Goal: Transaction & Acquisition: Purchase product/service

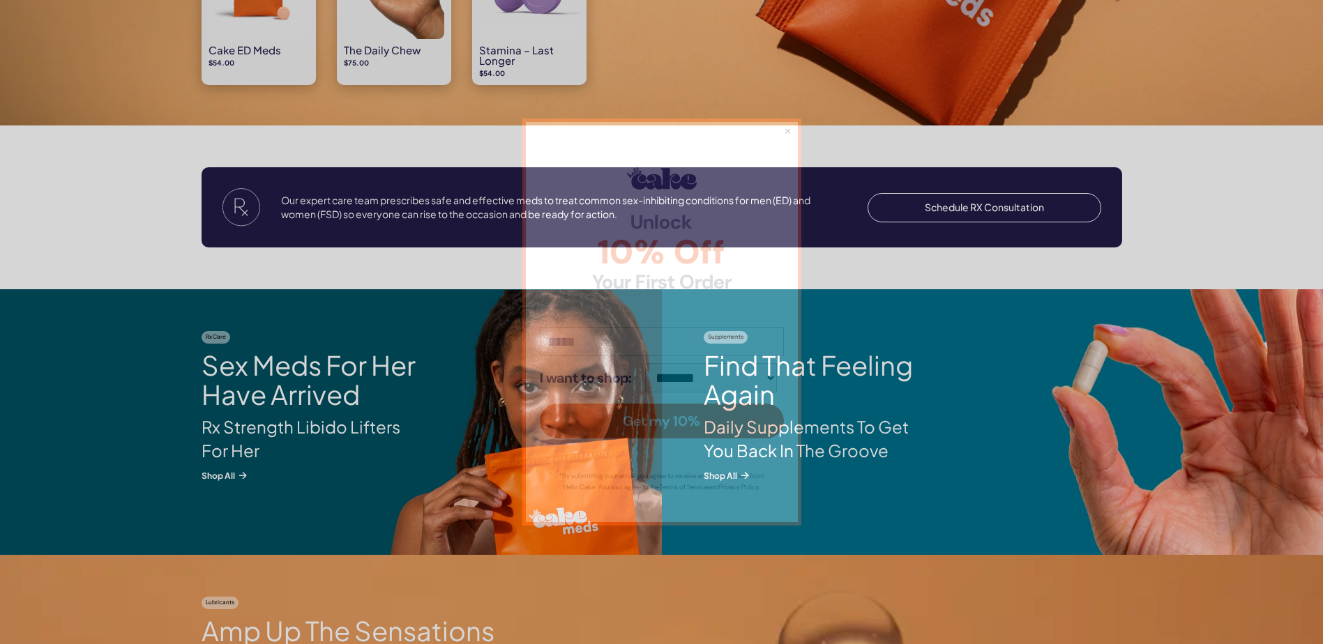
scroll to position [1590, 0]
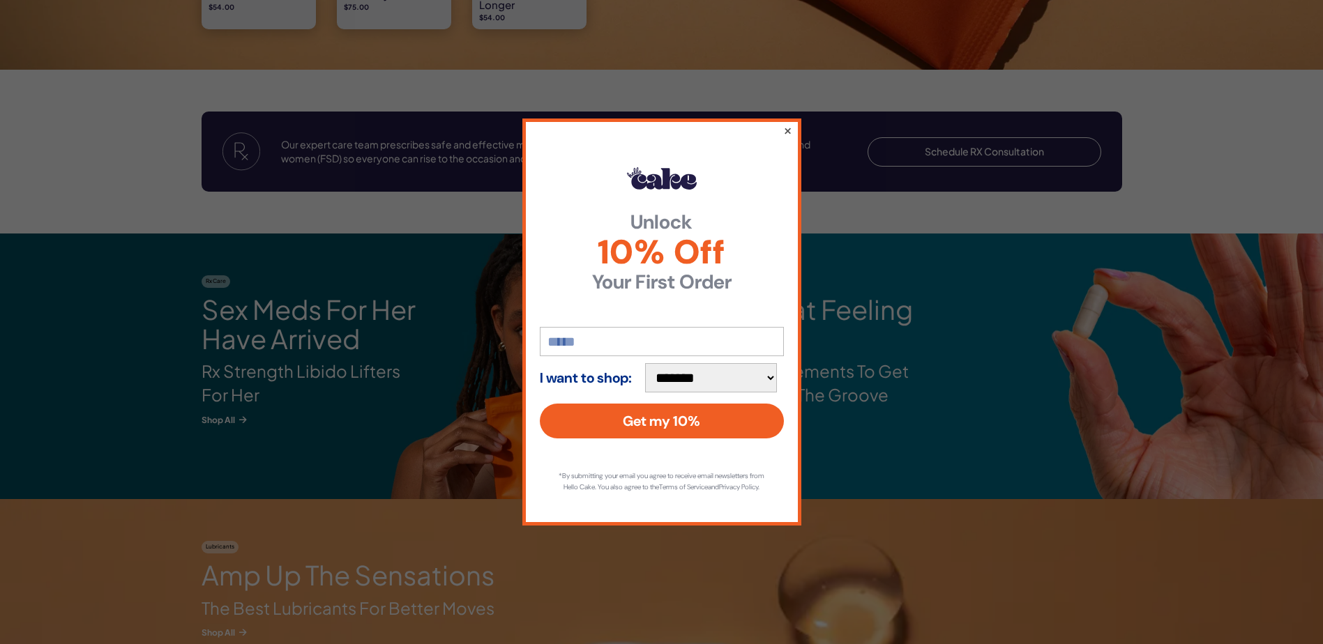
click at [787, 128] on button "×" at bounding box center [787, 130] width 9 height 17
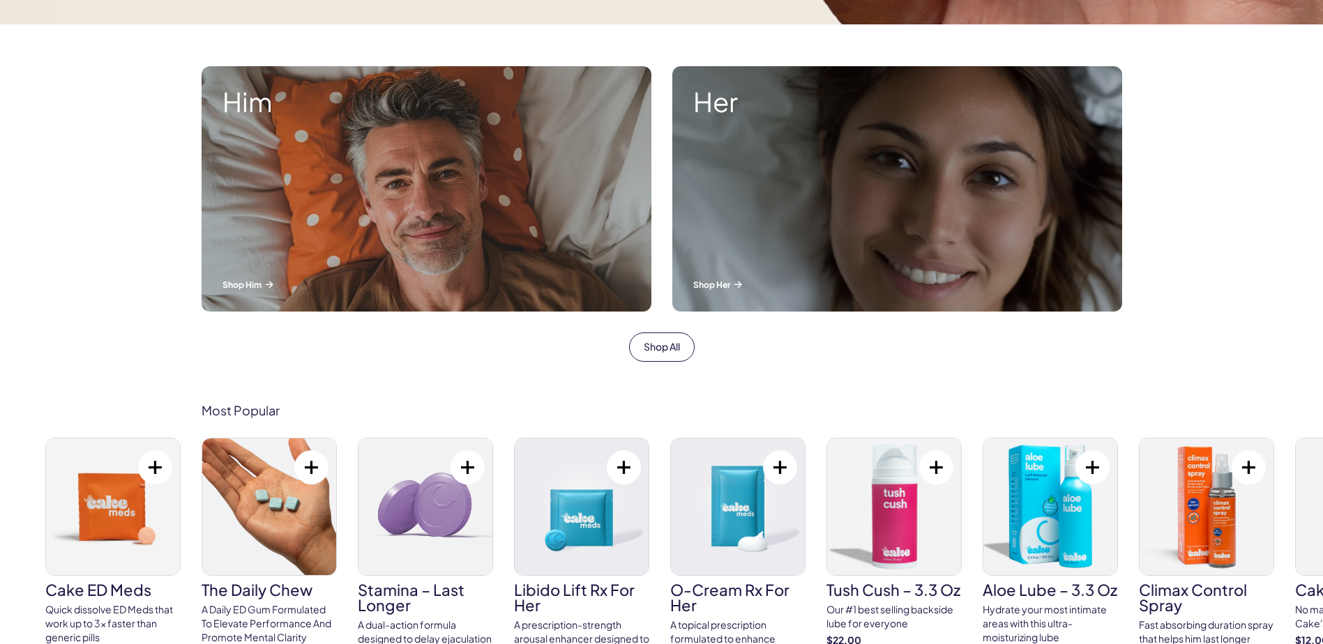
scroll to position [0, 0]
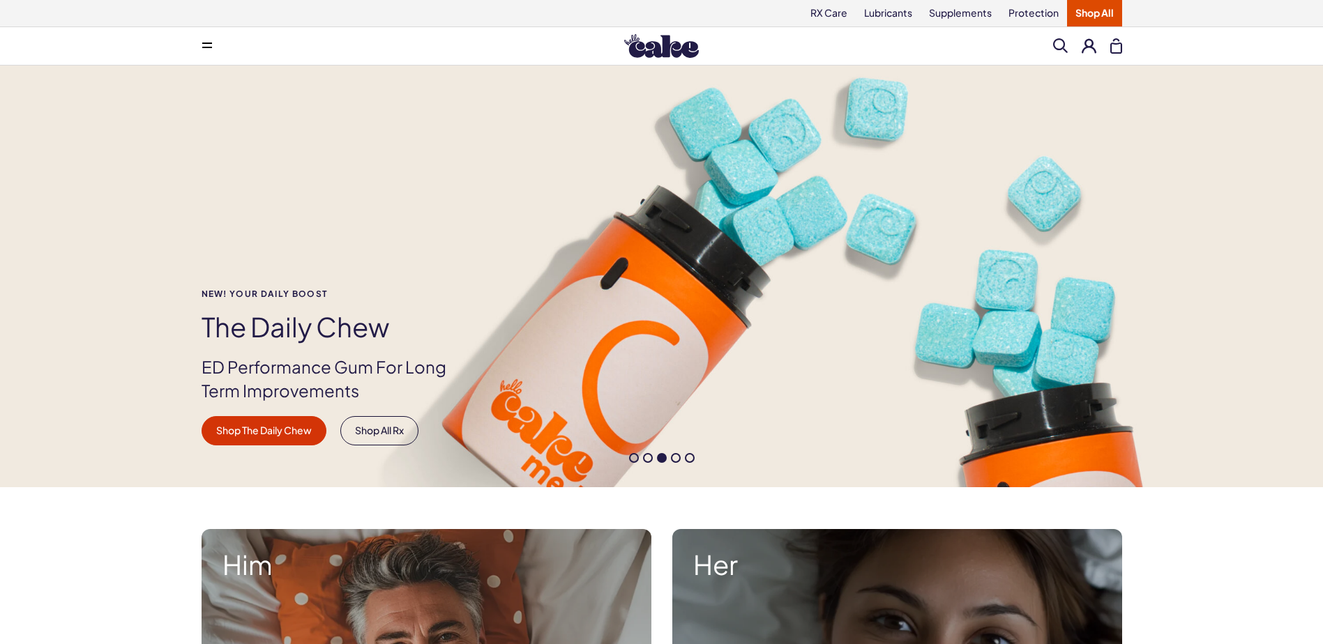
click at [1087, 50] on button at bounding box center [1089, 45] width 15 height 15
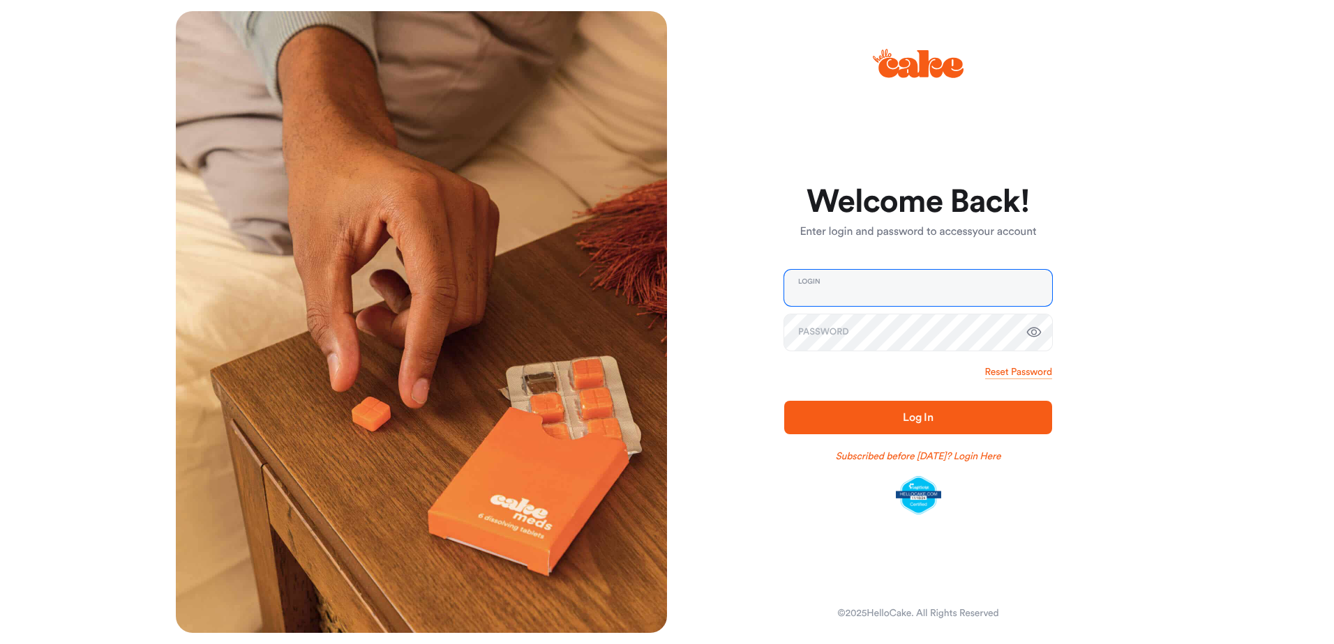
click at [877, 287] on input "email" at bounding box center [918, 288] width 268 height 36
click at [919, 413] on span "Log In" at bounding box center [917, 417] width 31 height 11
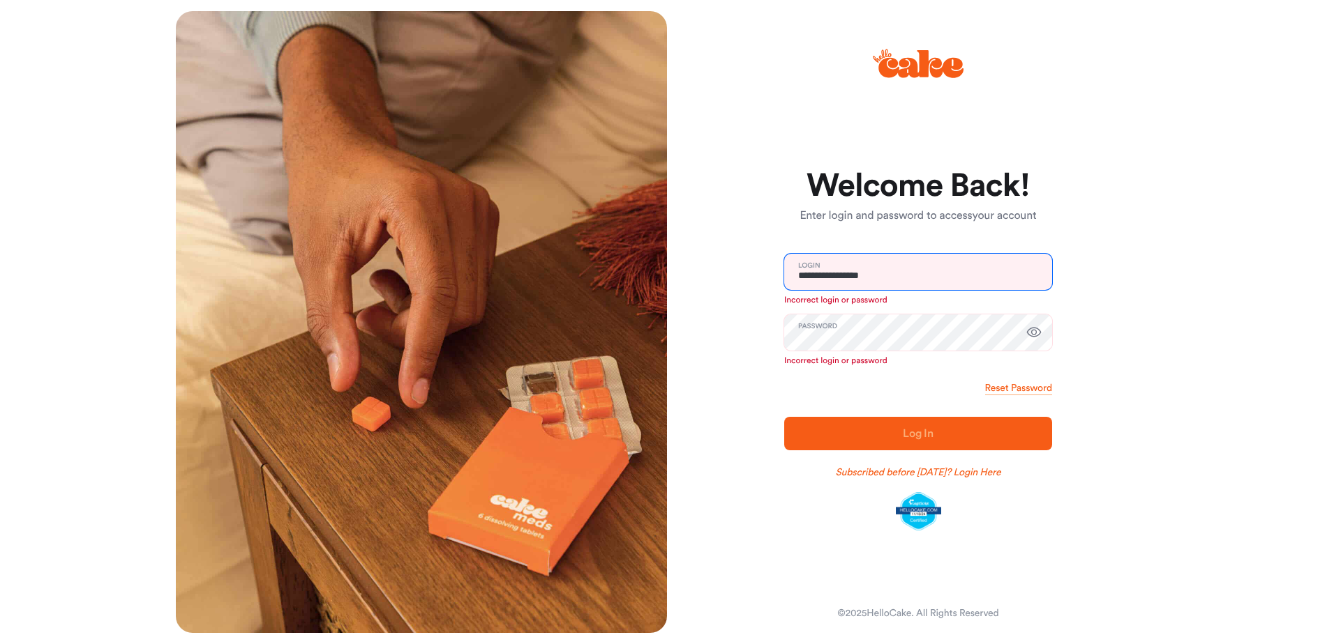
click at [890, 276] on input "**********" at bounding box center [918, 272] width 268 height 36
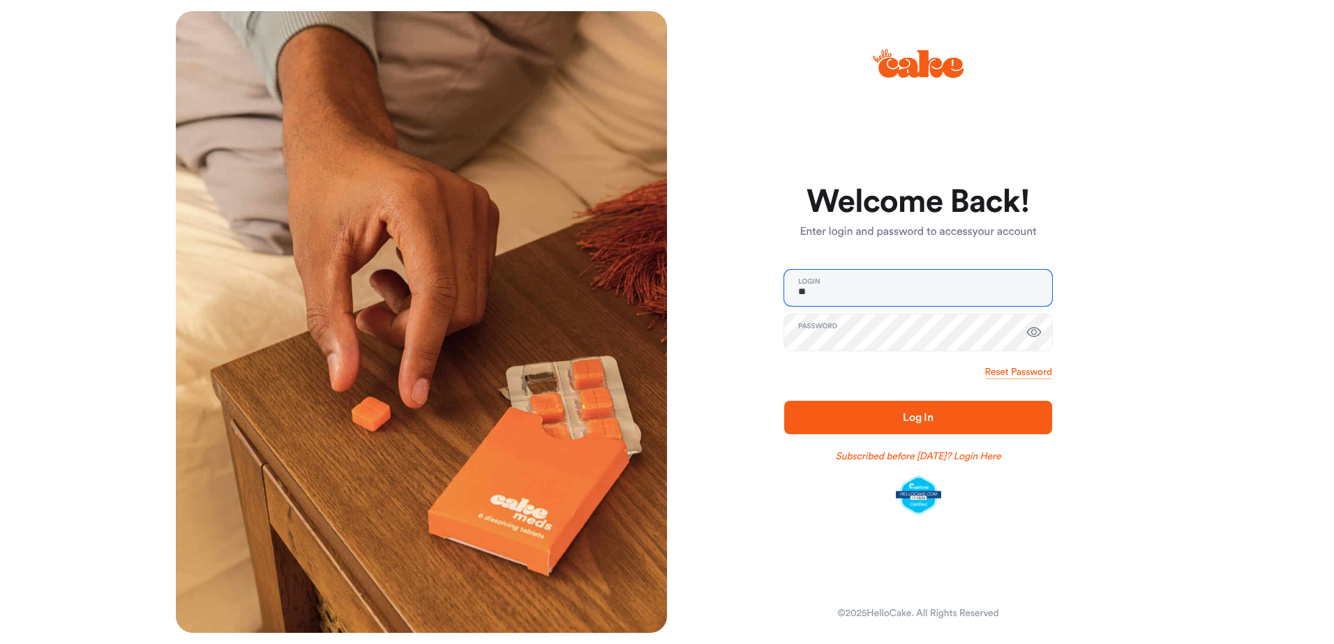
type input "*"
drag, startPoint x: 930, startPoint y: 422, endPoint x: 893, endPoint y: 417, distance: 36.6
click at [893, 417] on span "Log In" at bounding box center [917, 417] width 223 height 17
click at [839, 292] on input "*******" at bounding box center [918, 288] width 268 height 36
type input "*"
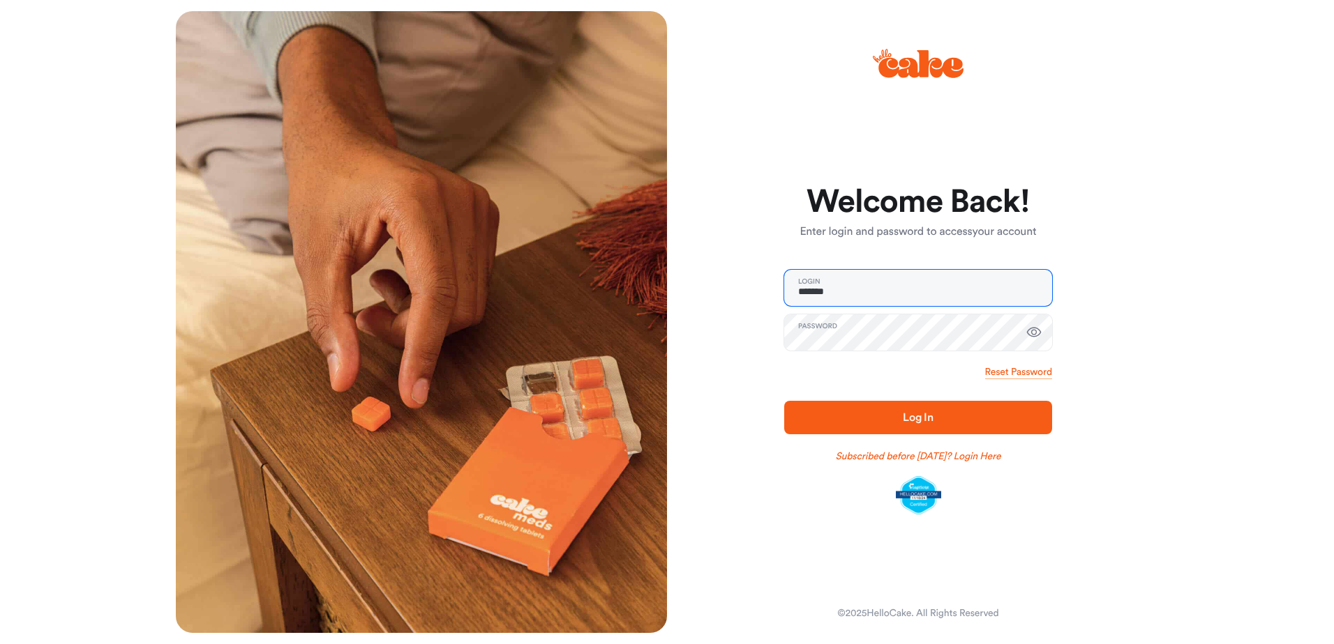
type input "**********"
click at [1033, 331] on icon "button" at bounding box center [1033, 332] width 17 height 17
click at [1007, 372] on link "Reset Password" at bounding box center [1018, 372] width 67 height 14
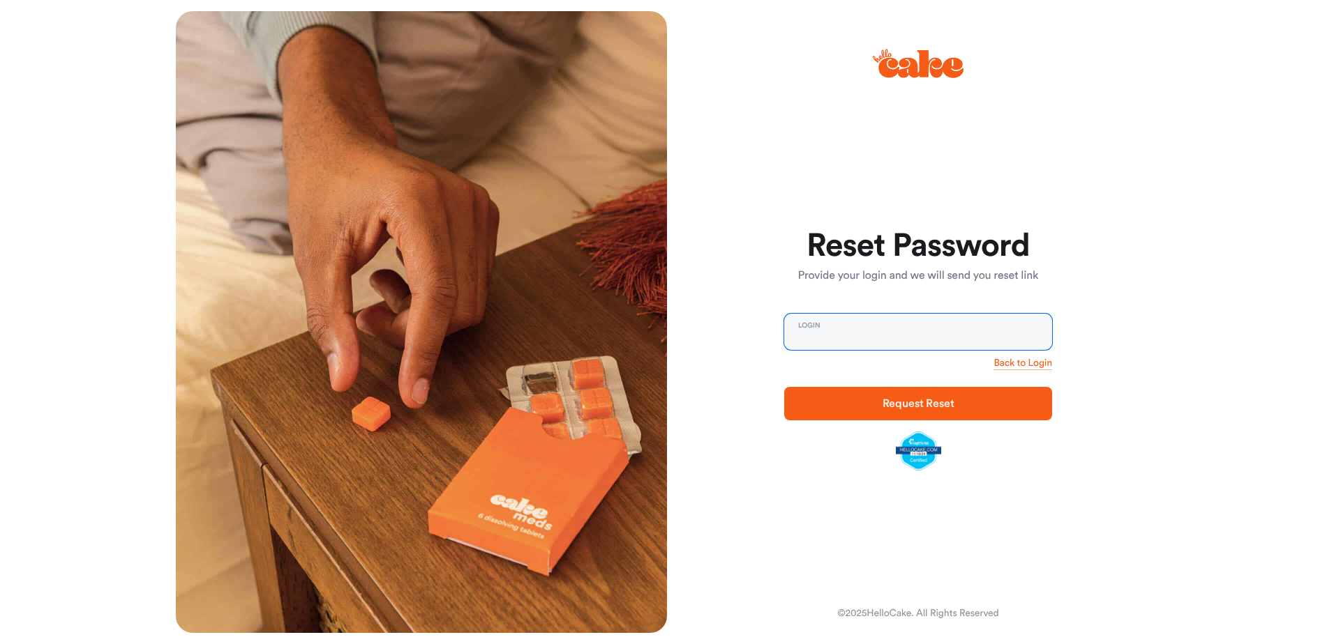
click at [845, 326] on input "email" at bounding box center [918, 332] width 268 height 36
type input "**********"
click at [987, 405] on span "Request Reset" at bounding box center [917, 403] width 223 height 17
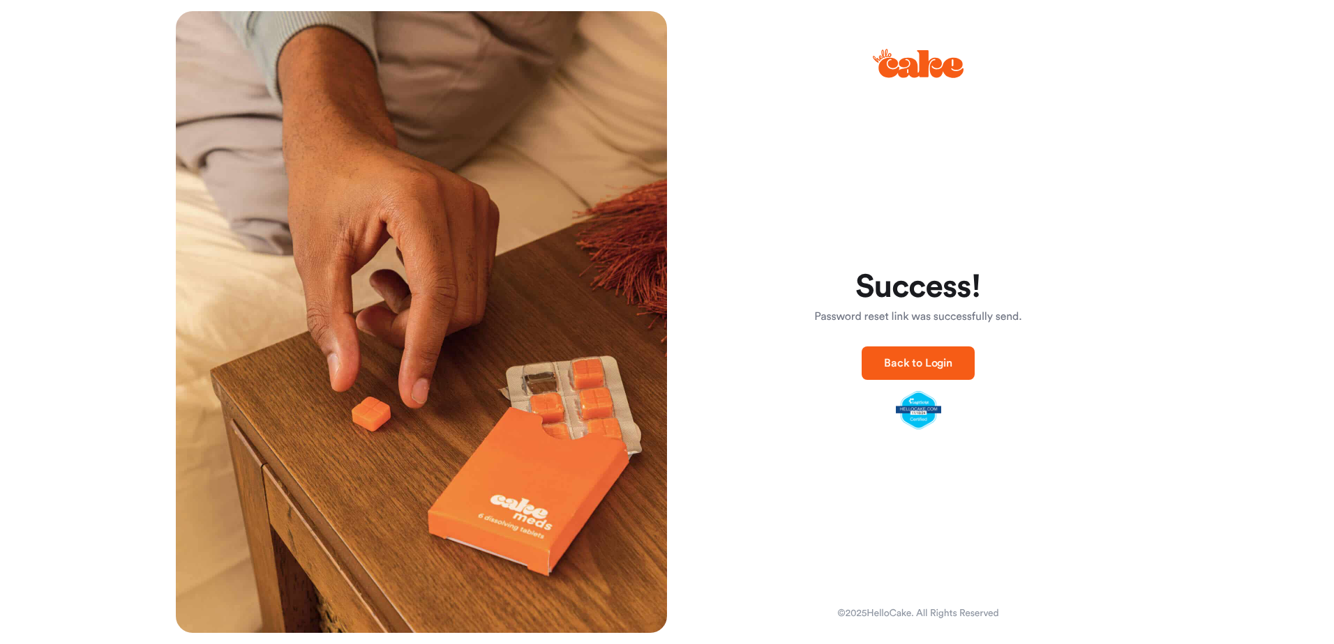
click at [934, 362] on span "Back to Login" at bounding box center [918, 363] width 68 height 11
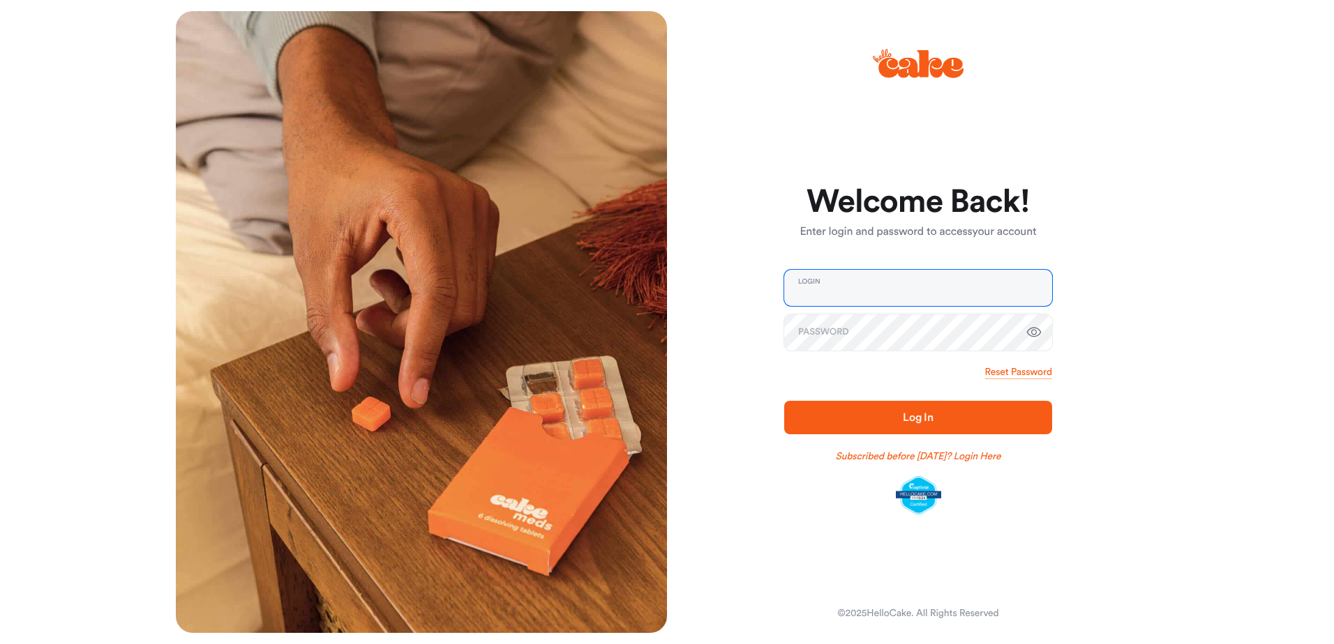
click at [833, 287] on input "email" at bounding box center [918, 288] width 268 height 36
type input "**********"
click at [1008, 416] on span "Log In" at bounding box center [917, 417] width 223 height 17
click at [896, 408] on button "Log In" at bounding box center [918, 417] width 268 height 33
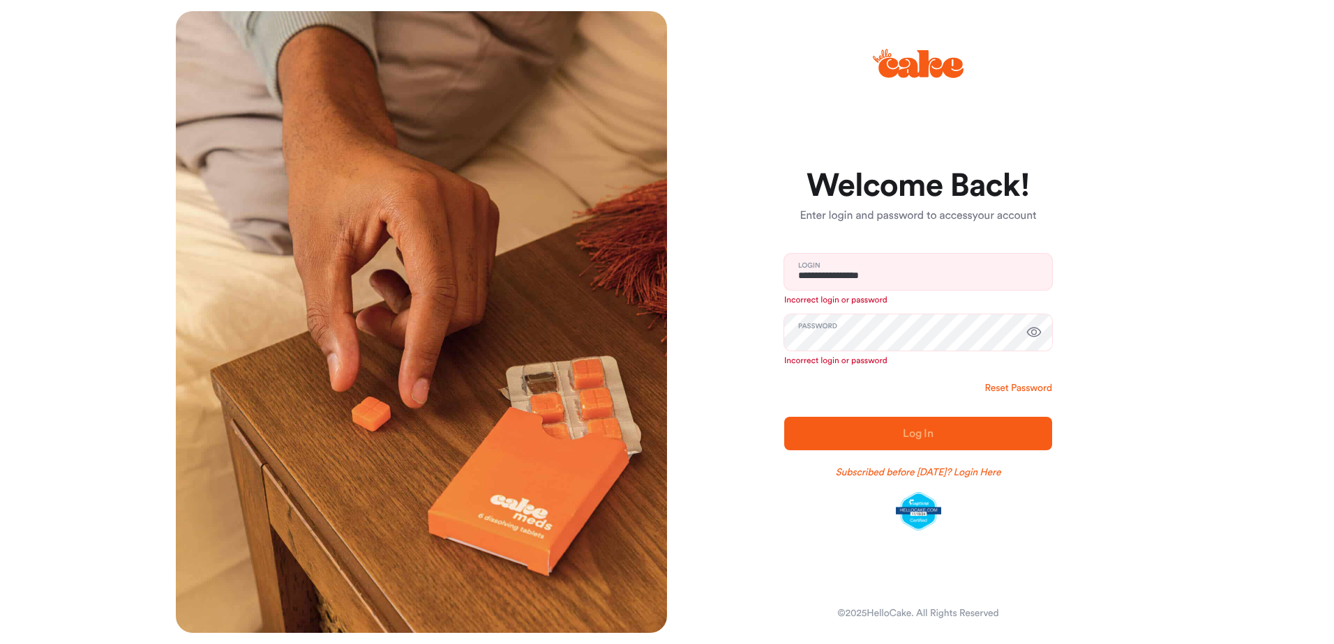
click at [1010, 387] on link "Reset Password" at bounding box center [1018, 389] width 67 height 14
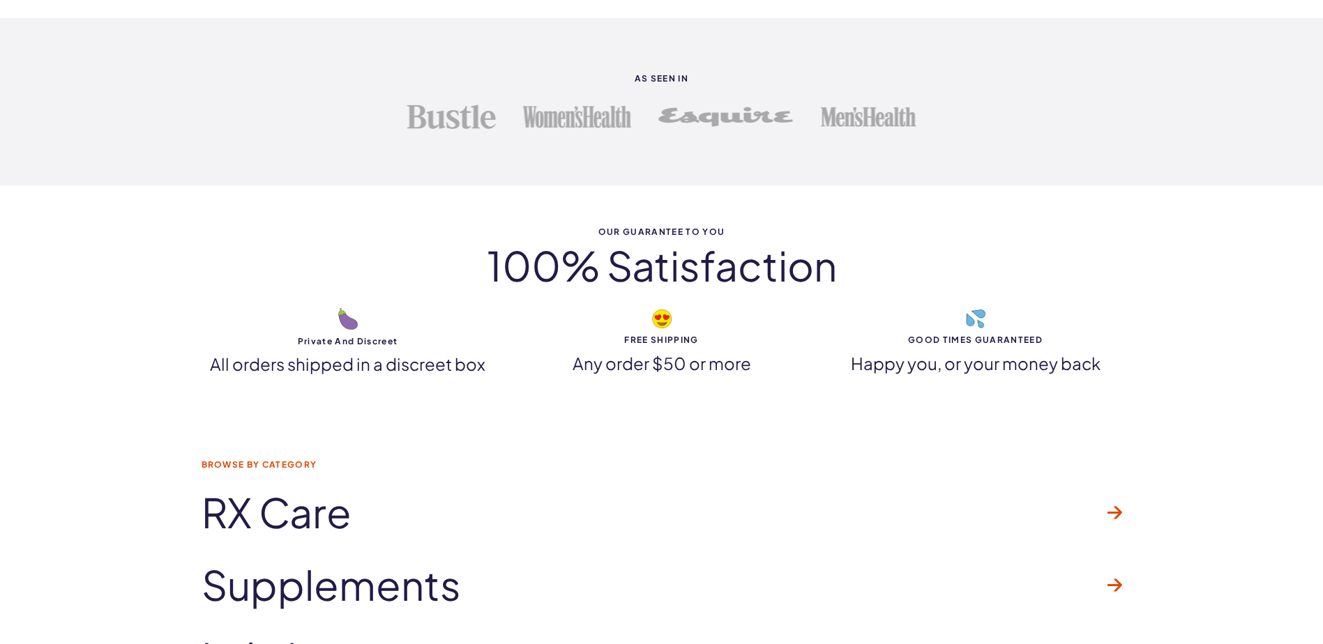
scroll to position [4322, 0]
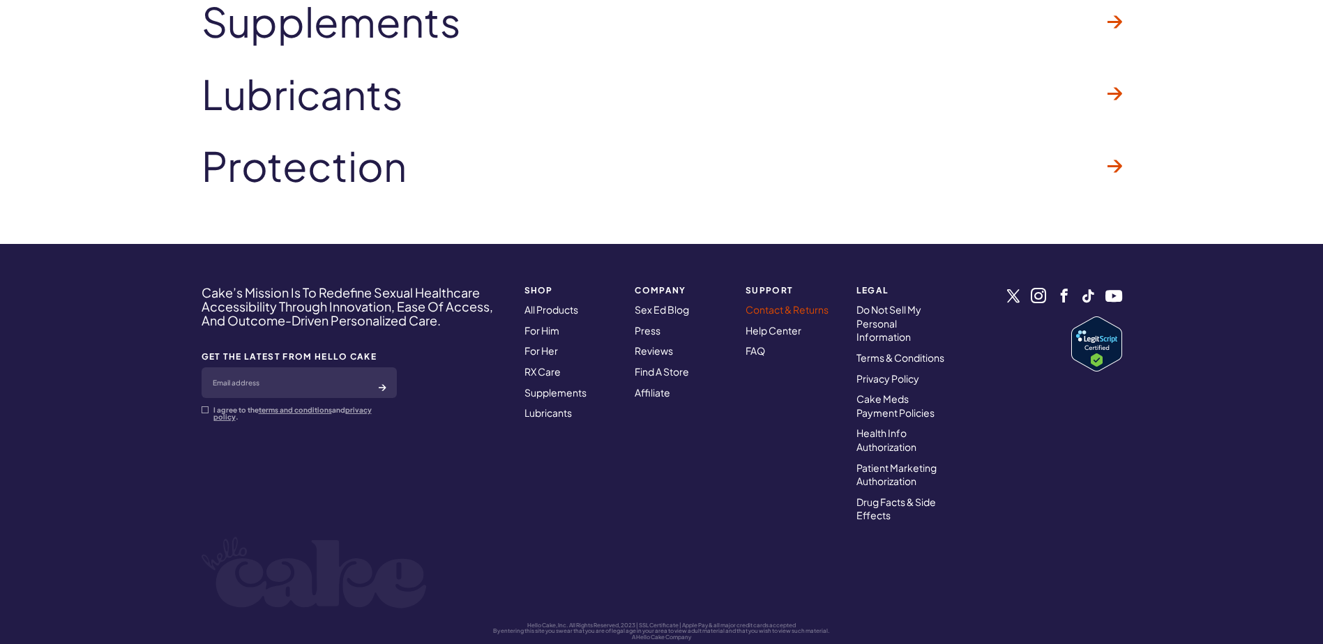
click at [813, 308] on link "Contact & Returns" at bounding box center [787, 309] width 83 height 13
click at [779, 309] on link "Contact & Returns" at bounding box center [787, 309] width 83 height 13
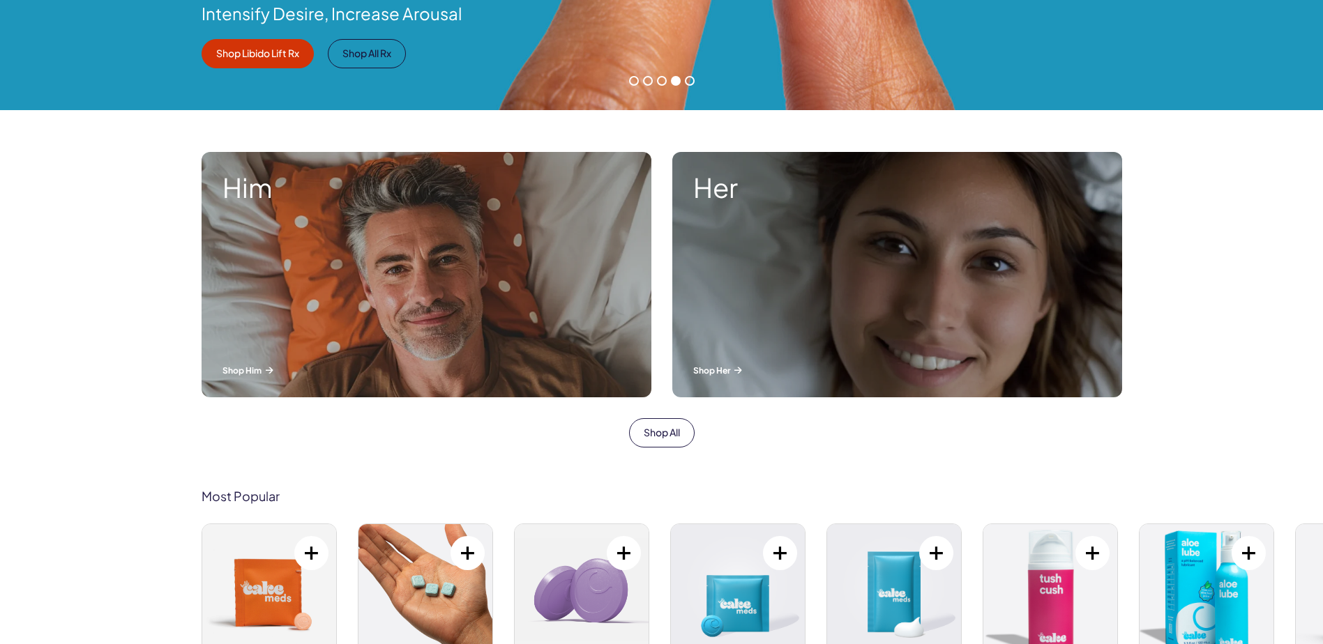
scroll to position [0, 0]
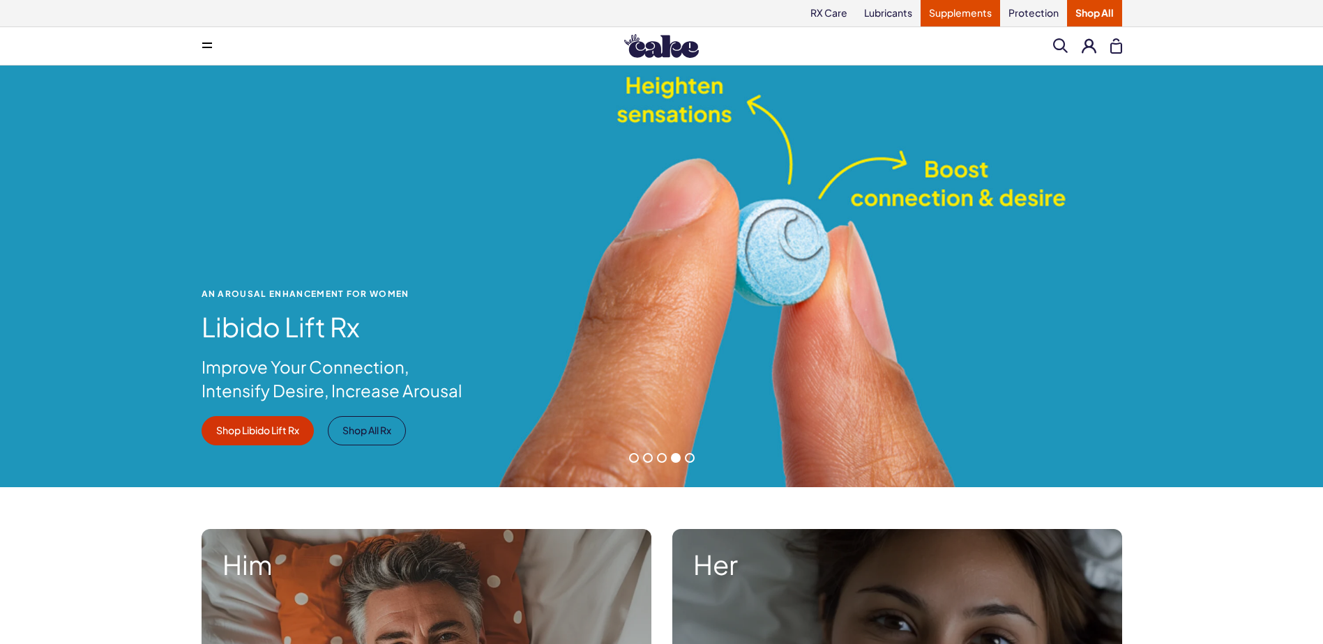
click at [962, 17] on link "Supplements" at bounding box center [961, 13] width 80 height 27
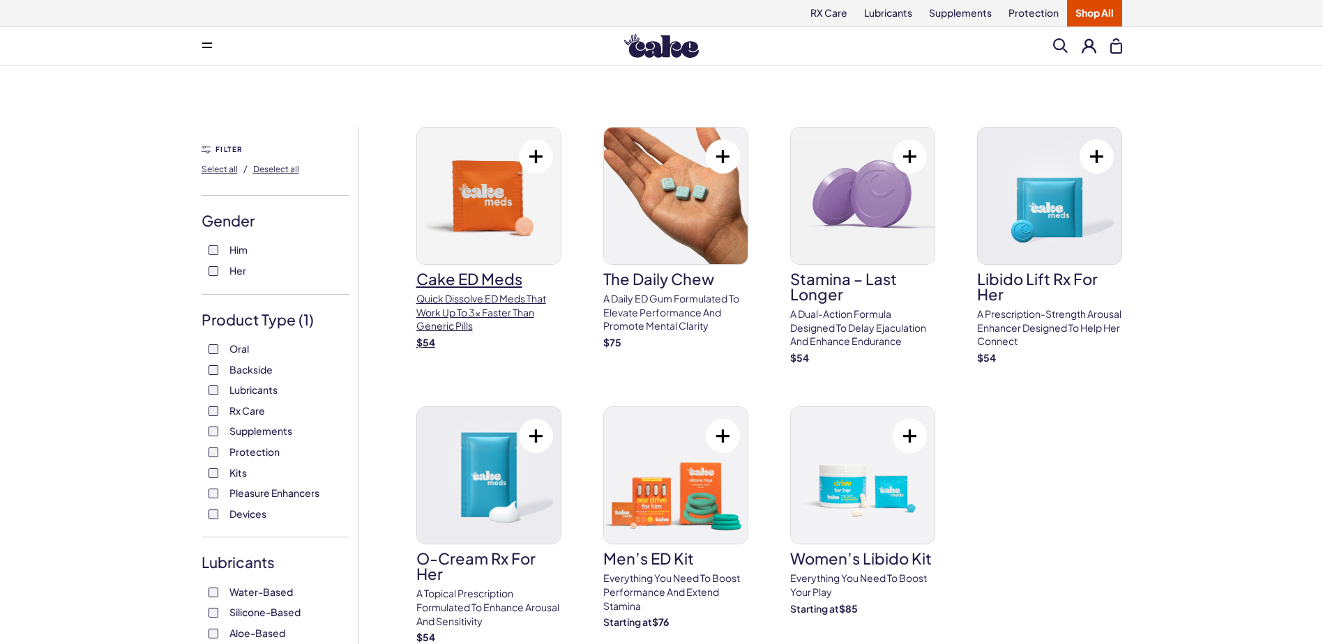
click at [448, 317] on p "Quick dissolve ED Meds that work up to 3x faster than generic pills" at bounding box center [488, 312] width 145 height 41
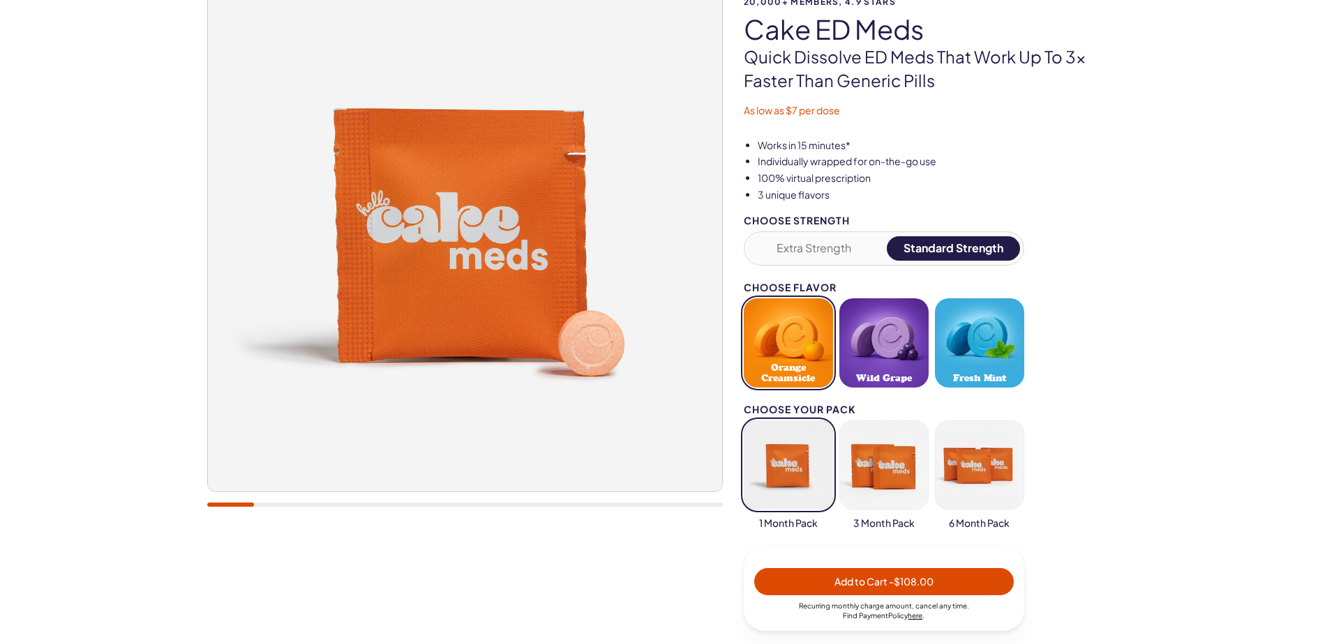
scroll to position [176, 0]
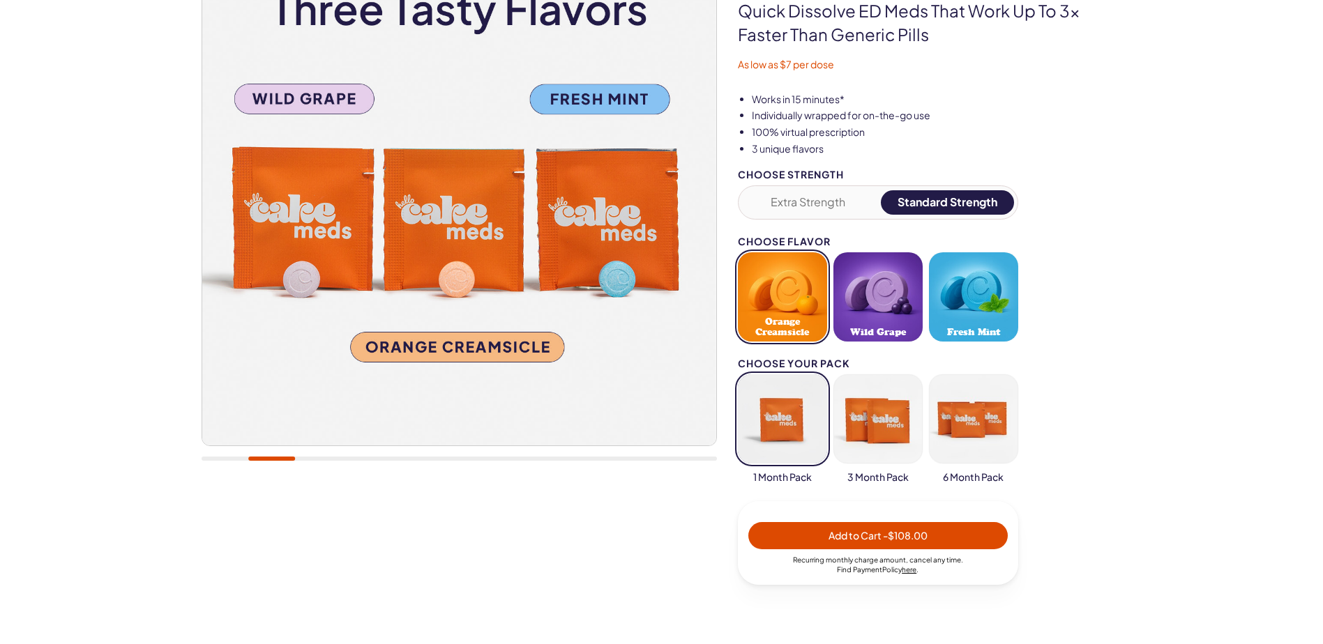
click at [966, 541] on span "Add to Cart - $108.00" at bounding box center [878, 536] width 243 height 16
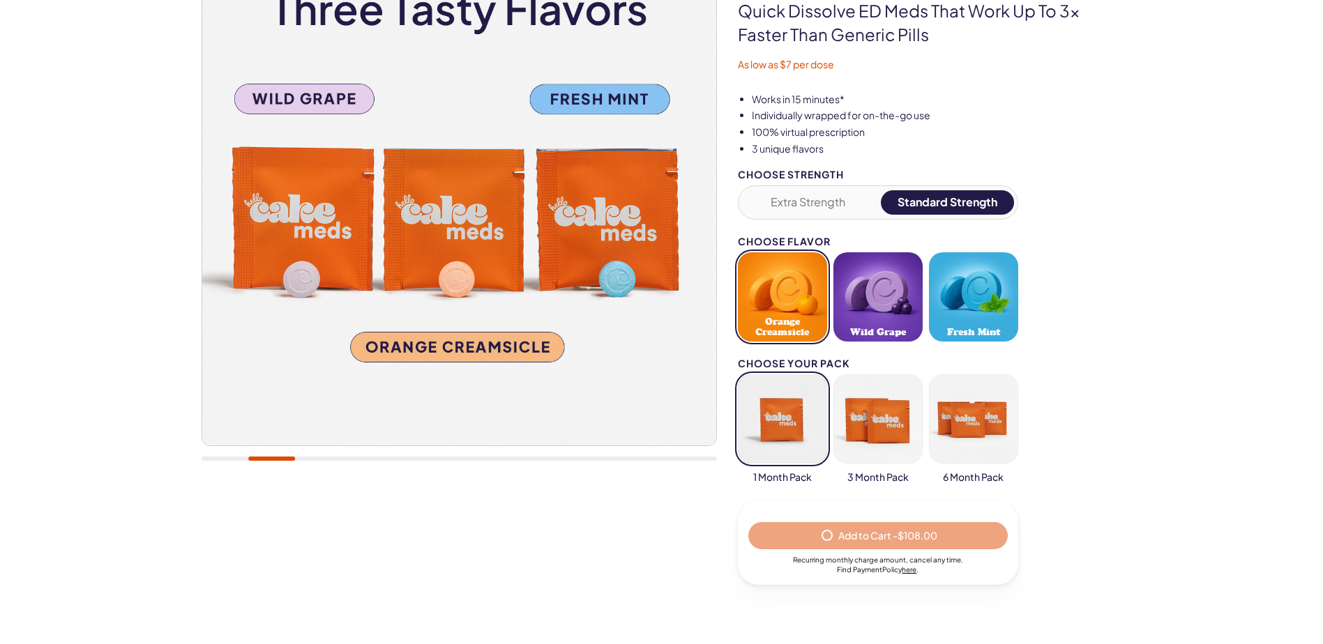
select select "*"
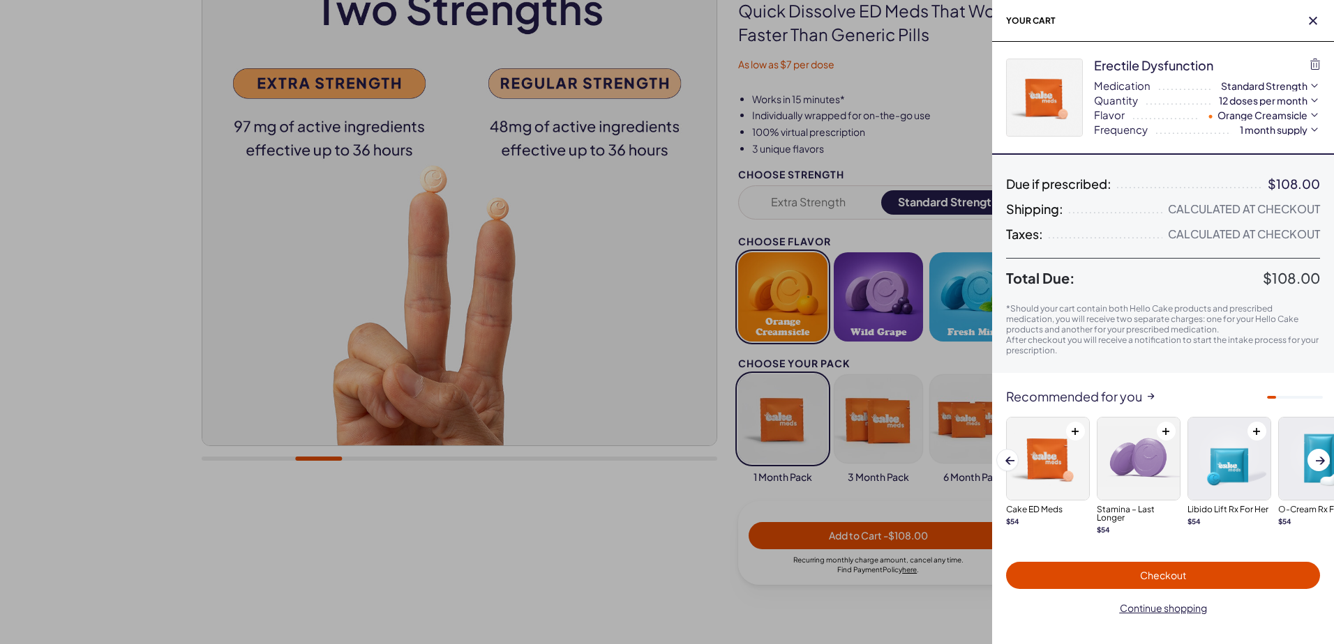
scroll to position [0, 0]
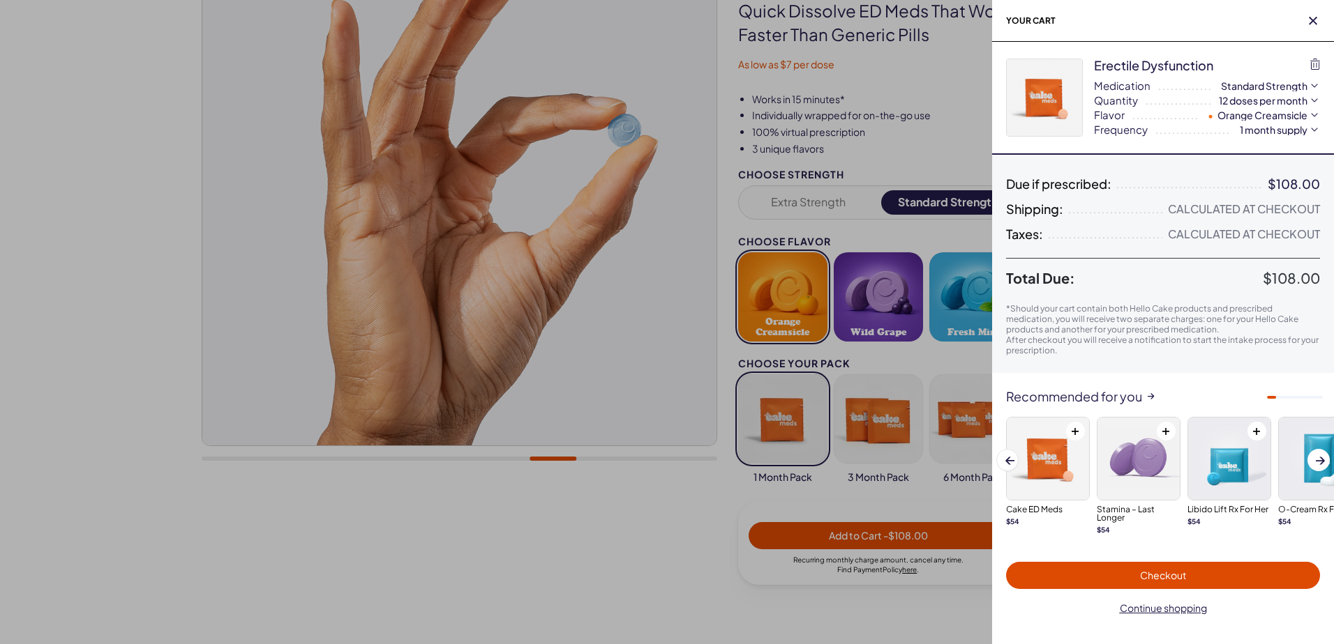
click at [1186, 570] on span "Checkout" at bounding box center [1163, 575] width 46 height 13
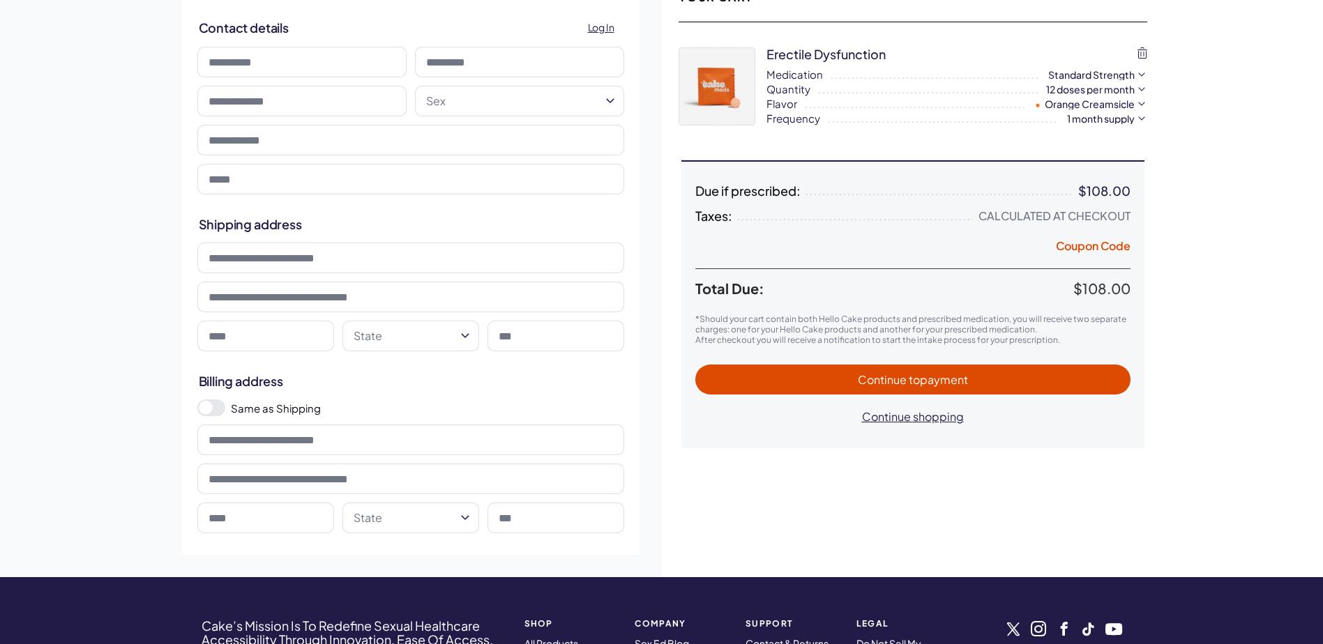
scroll to position [214, 0]
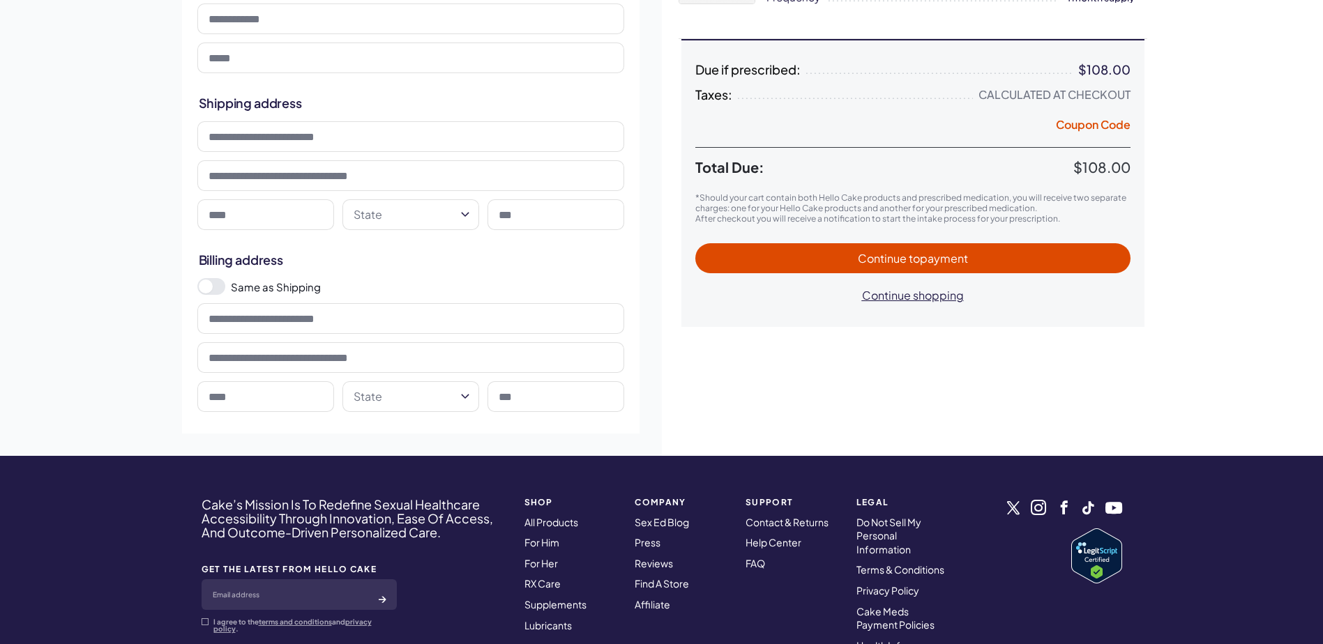
click at [1321, 22] on div "**********" at bounding box center [661, 153] width 1323 height 605
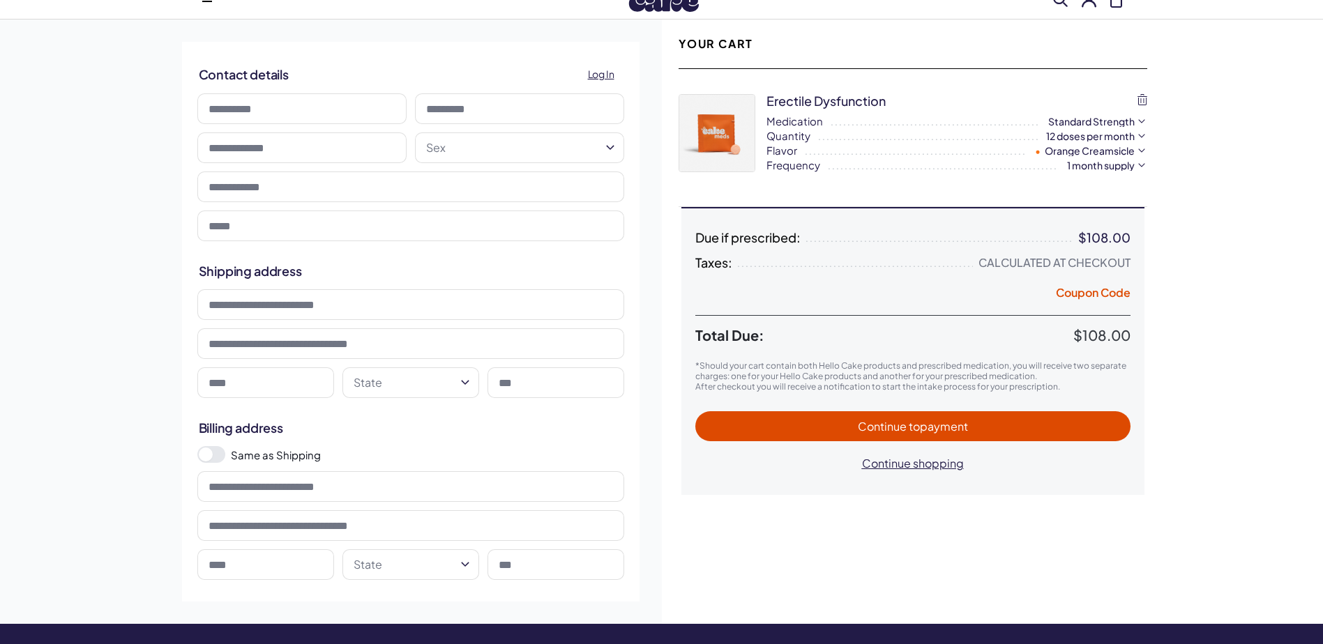
scroll to position [0, 0]
